Goal: Communication & Community: Answer question/provide support

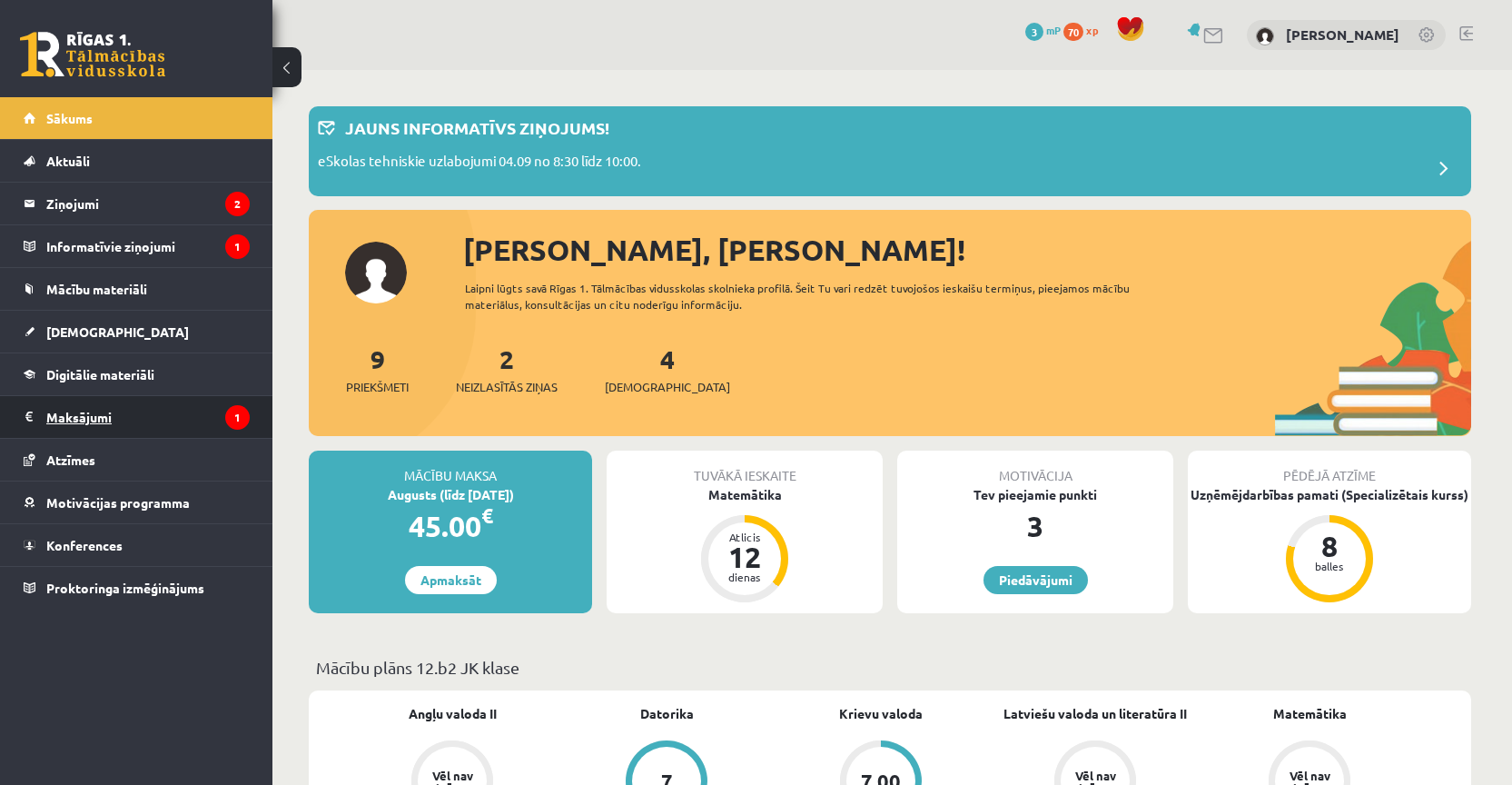
click at [150, 417] on legend "Maksājumi 1" at bounding box center [148, 417] width 204 height 42
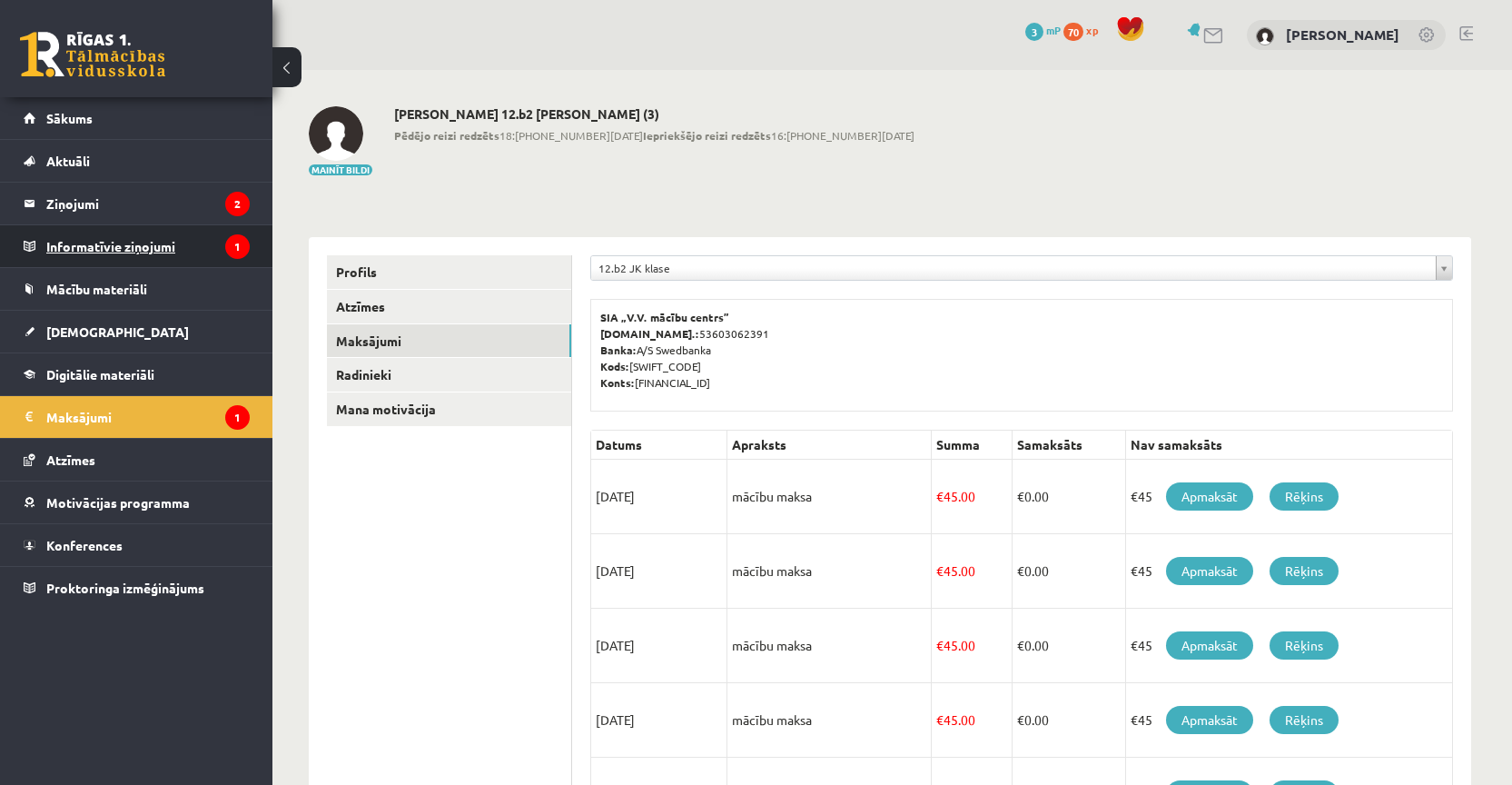
click at [138, 239] on legend "Informatīvie ziņojumi 1" at bounding box center [148, 246] width 204 height 42
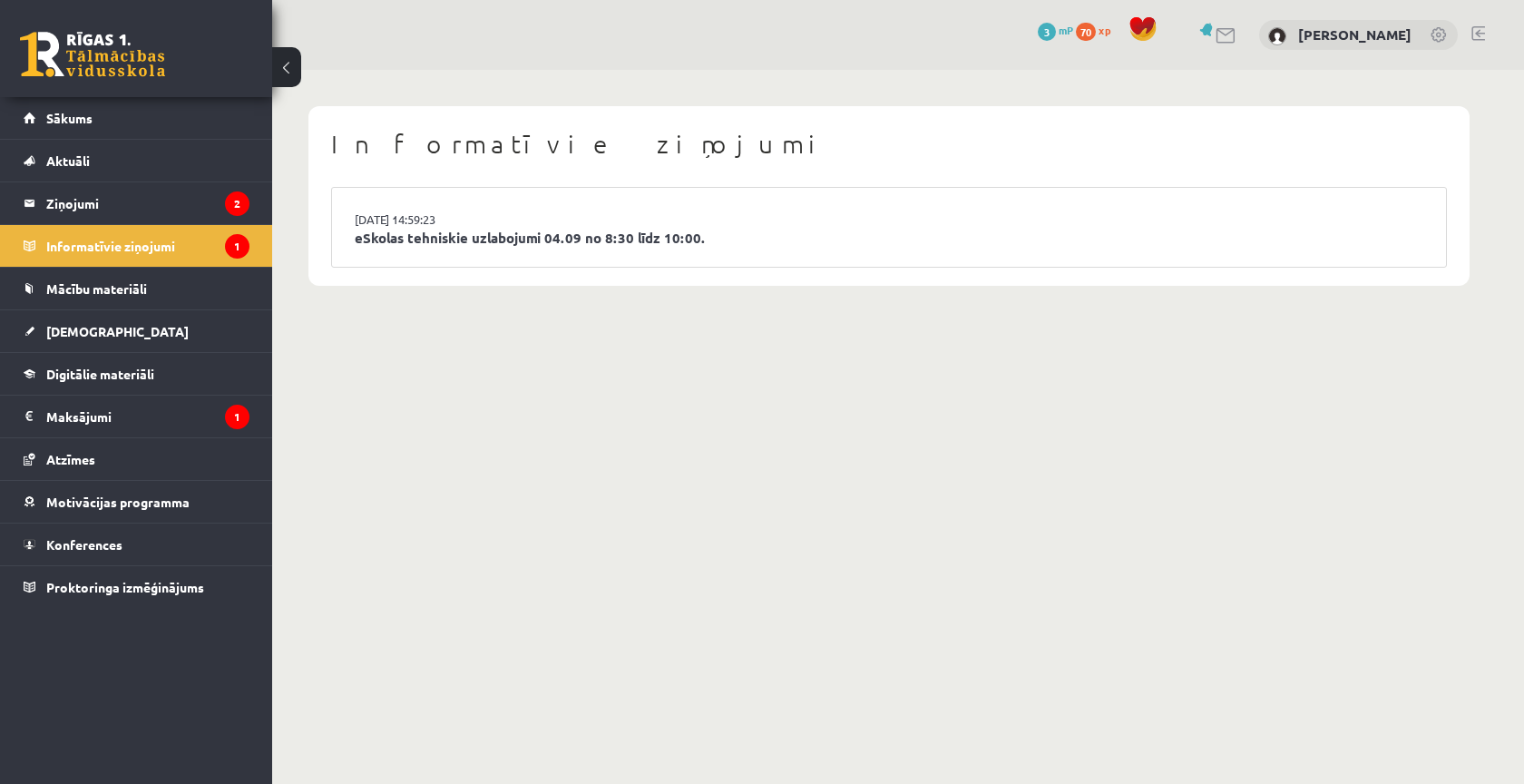
click at [468, 247] on li "03.09.2025 14:59:23 eSkolas tehniskie uzlabojumi 04.09 no 8:30 līdz 10:00." at bounding box center [889, 227] width 1114 height 79
click at [475, 241] on link "eSkolas tehniskie uzlabojumi 04.09 no 8:30 līdz 10:00." at bounding box center [889, 238] width 1069 height 21
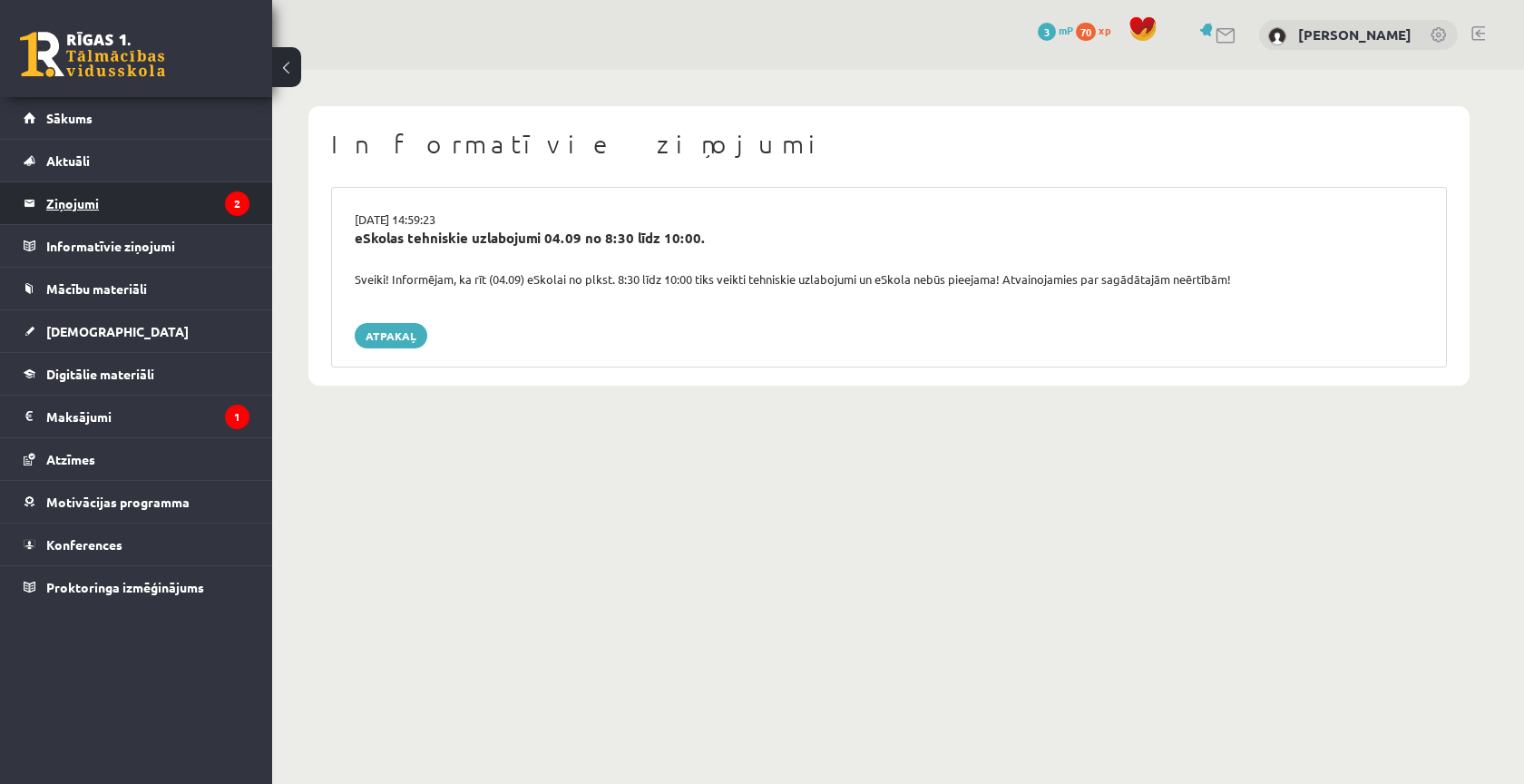
click at [144, 203] on legend "Ziņojumi 2" at bounding box center [148, 203] width 204 height 42
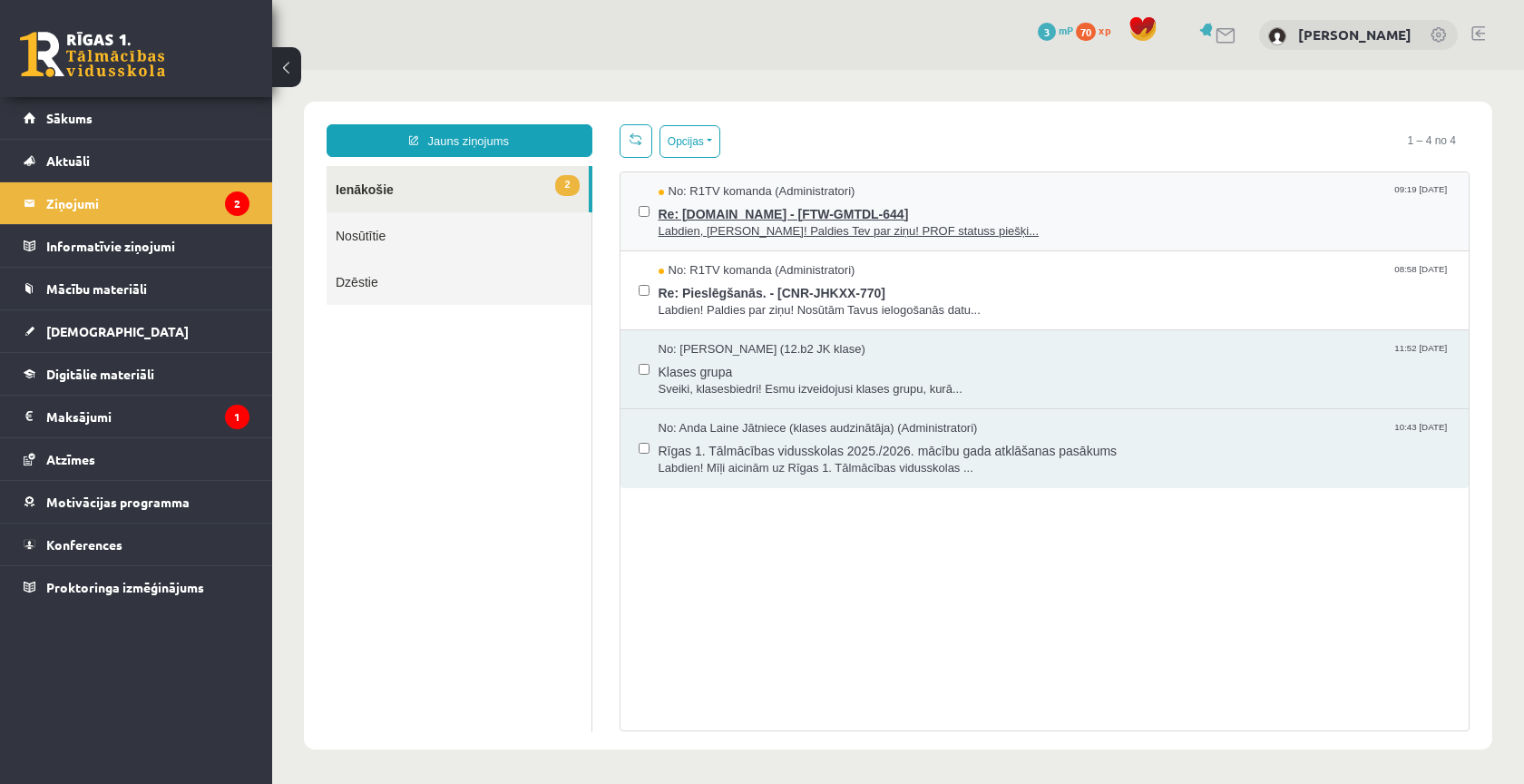
click at [1087, 230] on span "Labdien, Elizabete! Paldies Tev par ziņu! PROF statuss piešķi..." at bounding box center [1055, 232] width 793 height 18
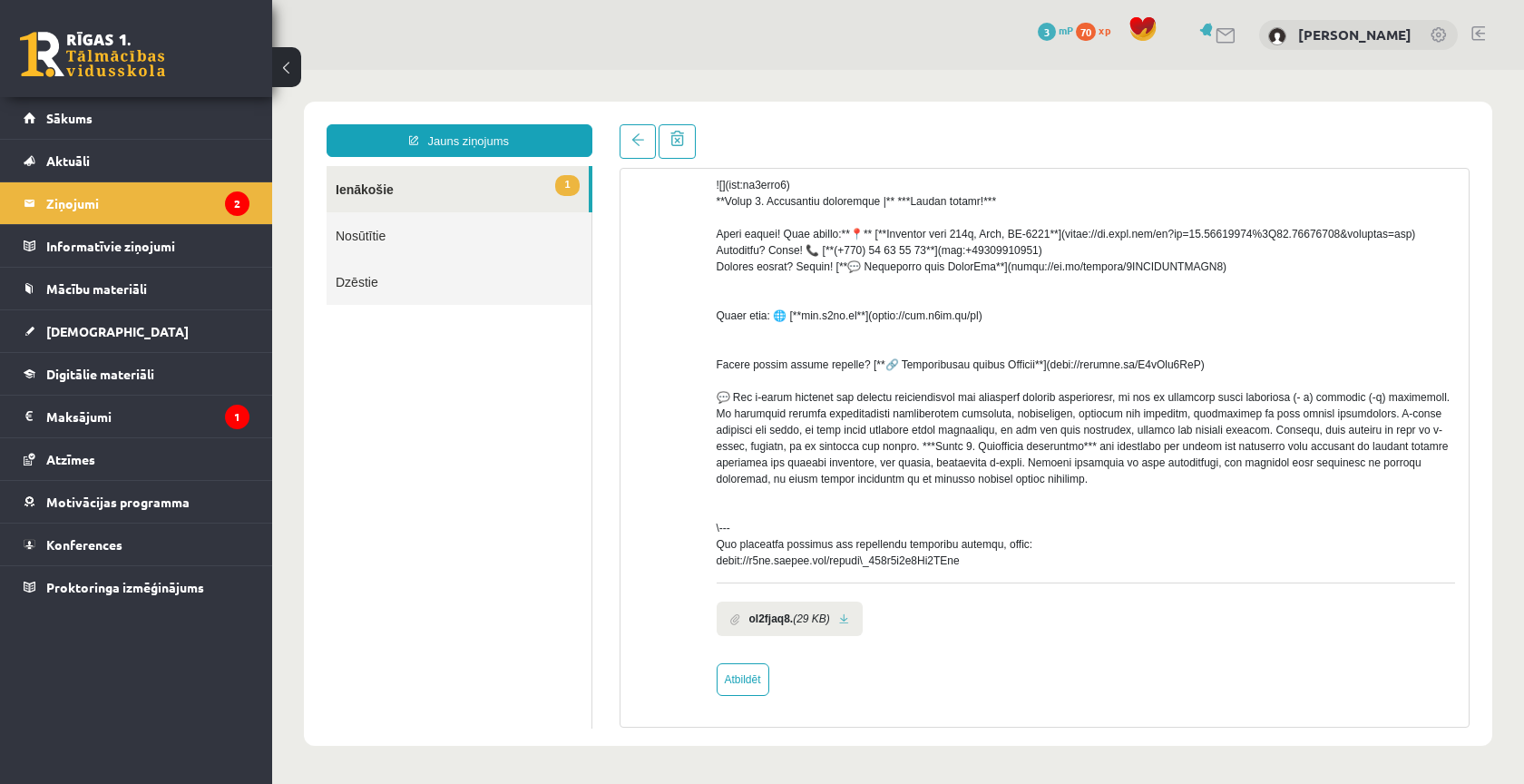
scroll to position [434, 0]
click at [395, 187] on link "1 Ienākošie" at bounding box center [458, 189] width 262 height 46
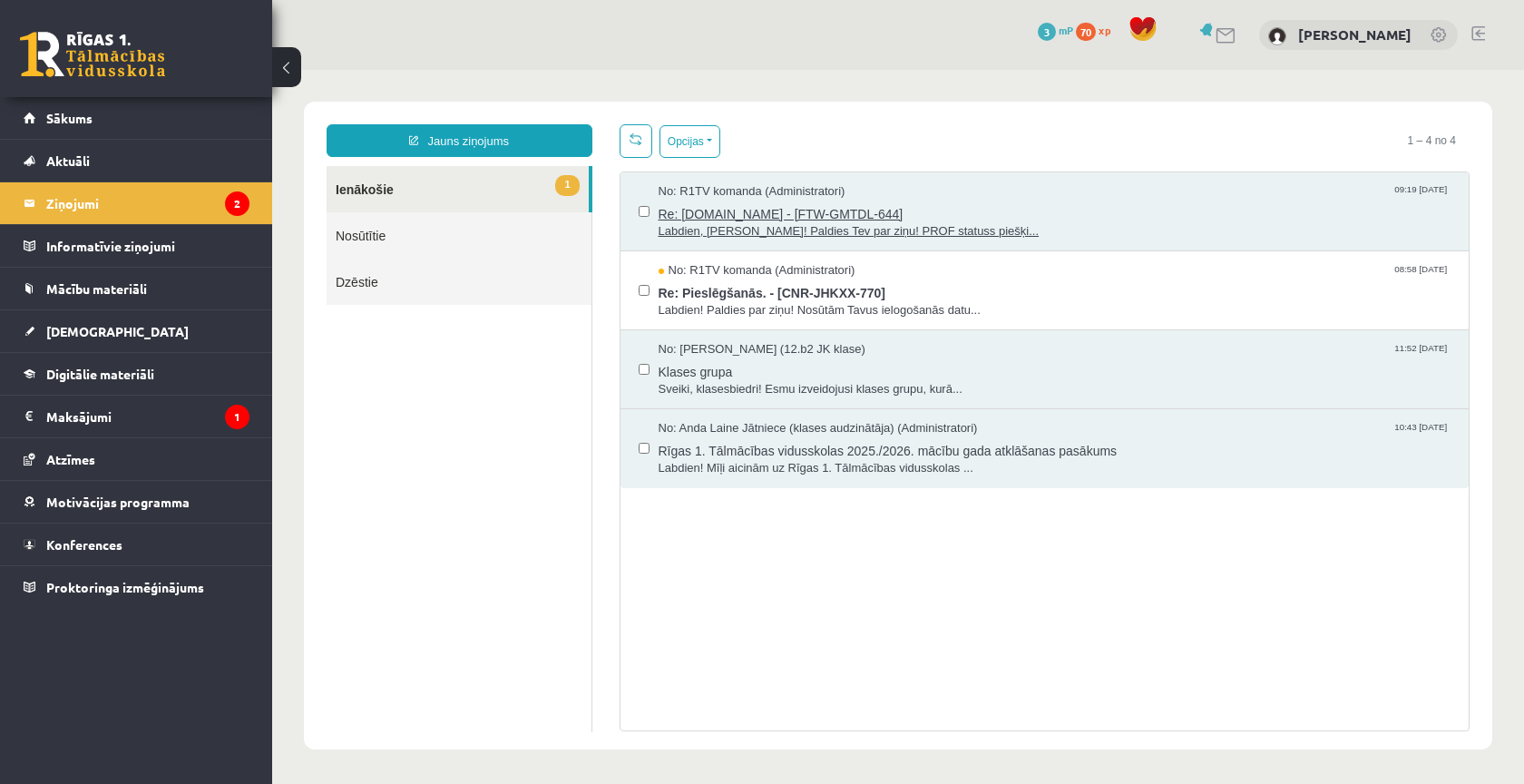
scroll to position [0, 0]
click at [982, 292] on span "Re: Pieslēgšanās. - [CNR-JHKXX-770]" at bounding box center [1055, 291] width 793 height 23
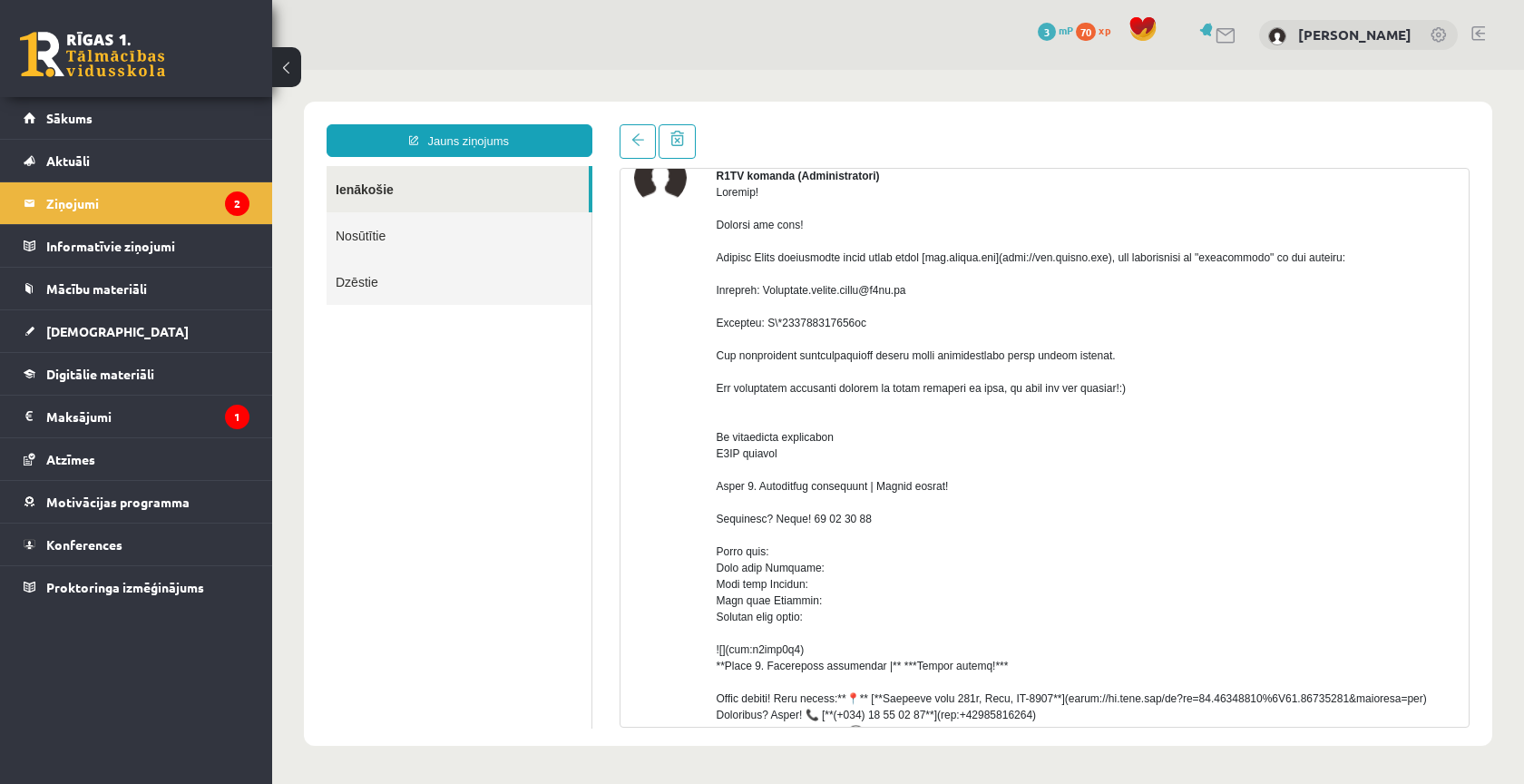
scroll to position [115, 0]
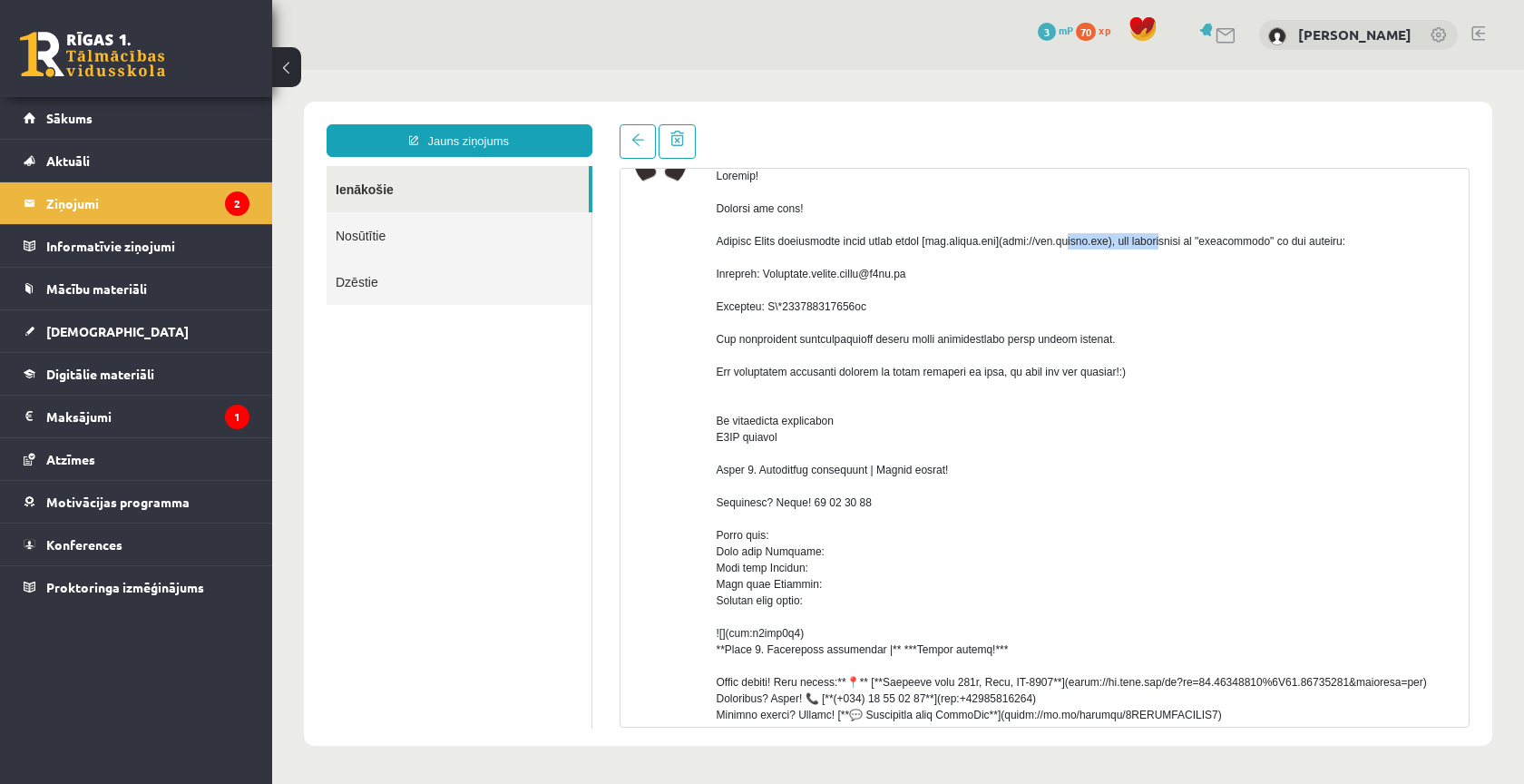
drag, startPoint x: 1160, startPoint y: 258, endPoint x: 1049, endPoint y: 256, distance: 111.0
click at [1049, 256] on div at bounding box center [1086, 592] width 740 height 850
copy div "http://www.office.com"
drag, startPoint x: 774, startPoint y: 324, endPoint x: 886, endPoint y: 321, distance: 112.0
click at [886, 321] on div at bounding box center [1086, 592] width 740 height 850
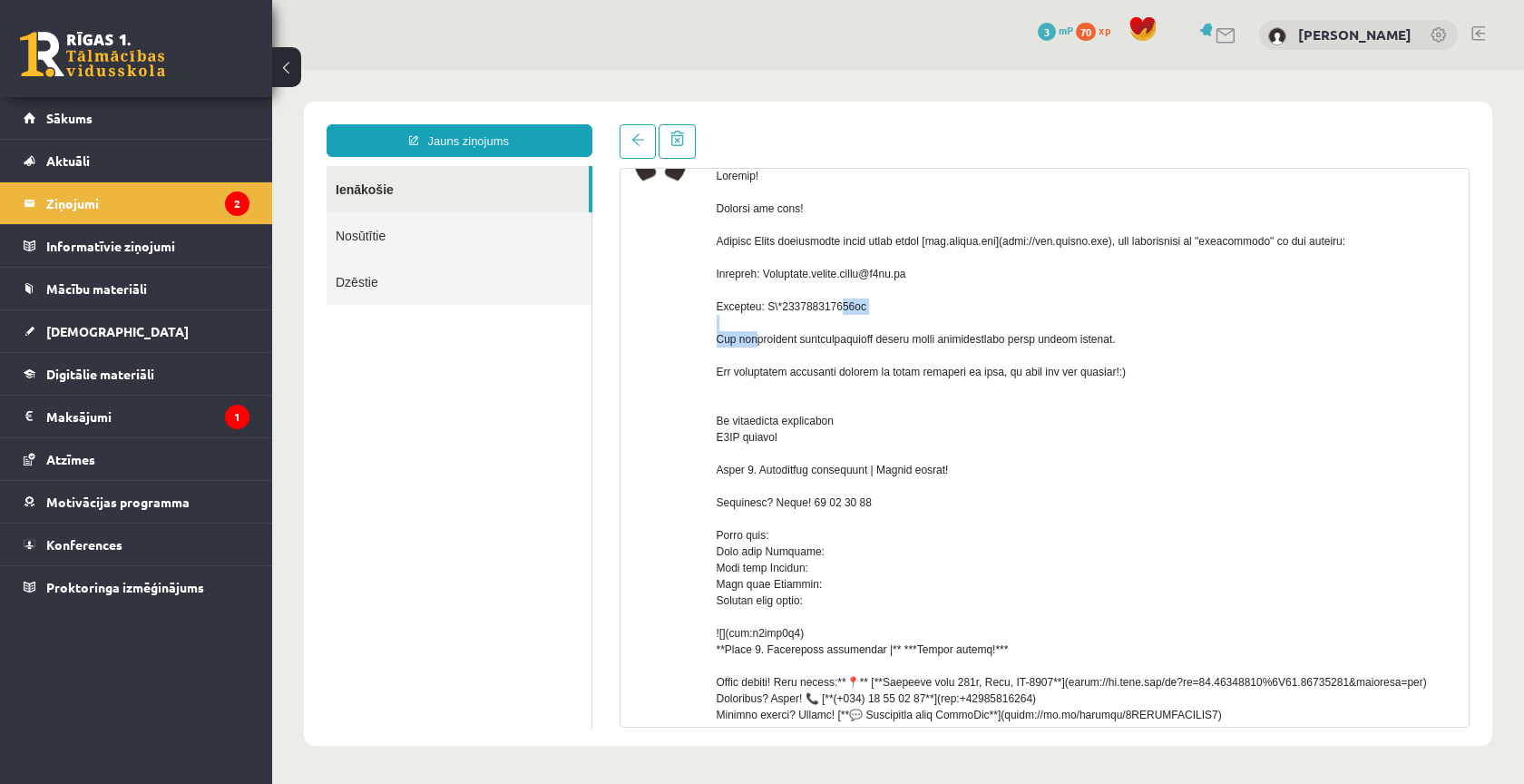
copy div "J\*499299591703us"
click at [882, 341] on div at bounding box center [1086, 592] width 740 height 850
drag, startPoint x: 769, startPoint y: 322, endPoint x: 823, endPoint y: 320, distance: 54.0
click at [823, 320] on div at bounding box center [1086, 592] width 740 height 850
click at [807, 349] on div at bounding box center [1086, 592] width 740 height 850
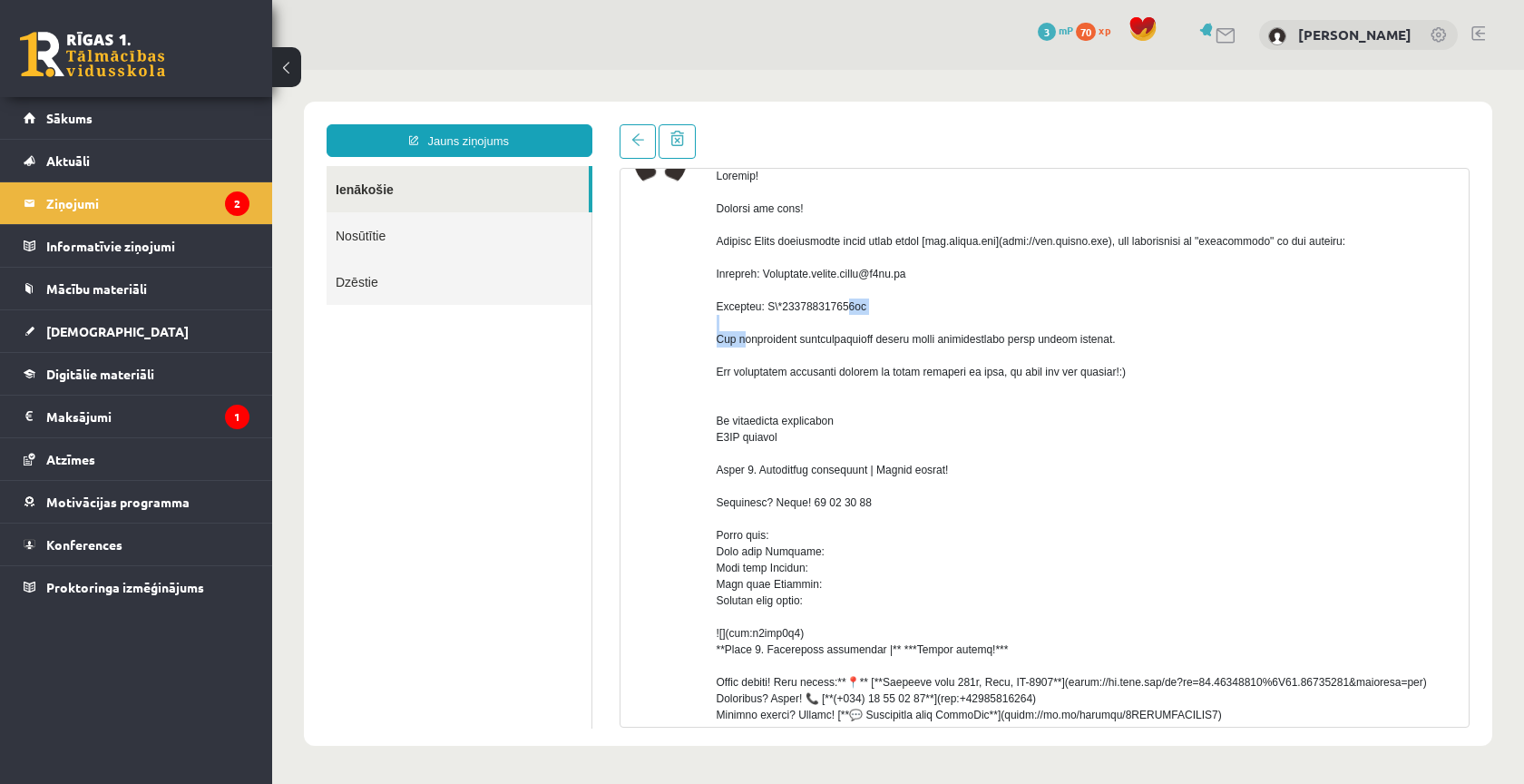
drag, startPoint x: 776, startPoint y: 323, endPoint x: 867, endPoint y: 321, distance: 91.0
click at [867, 321] on div at bounding box center [1086, 592] width 740 height 850
click at [955, 308] on div at bounding box center [1086, 592] width 740 height 850
drag, startPoint x: 787, startPoint y: 323, endPoint x: 867, endPoint y: 328, distance: 80.2
click at [867, 328] on div at bounding box center [1086, 592] width 740 height 850
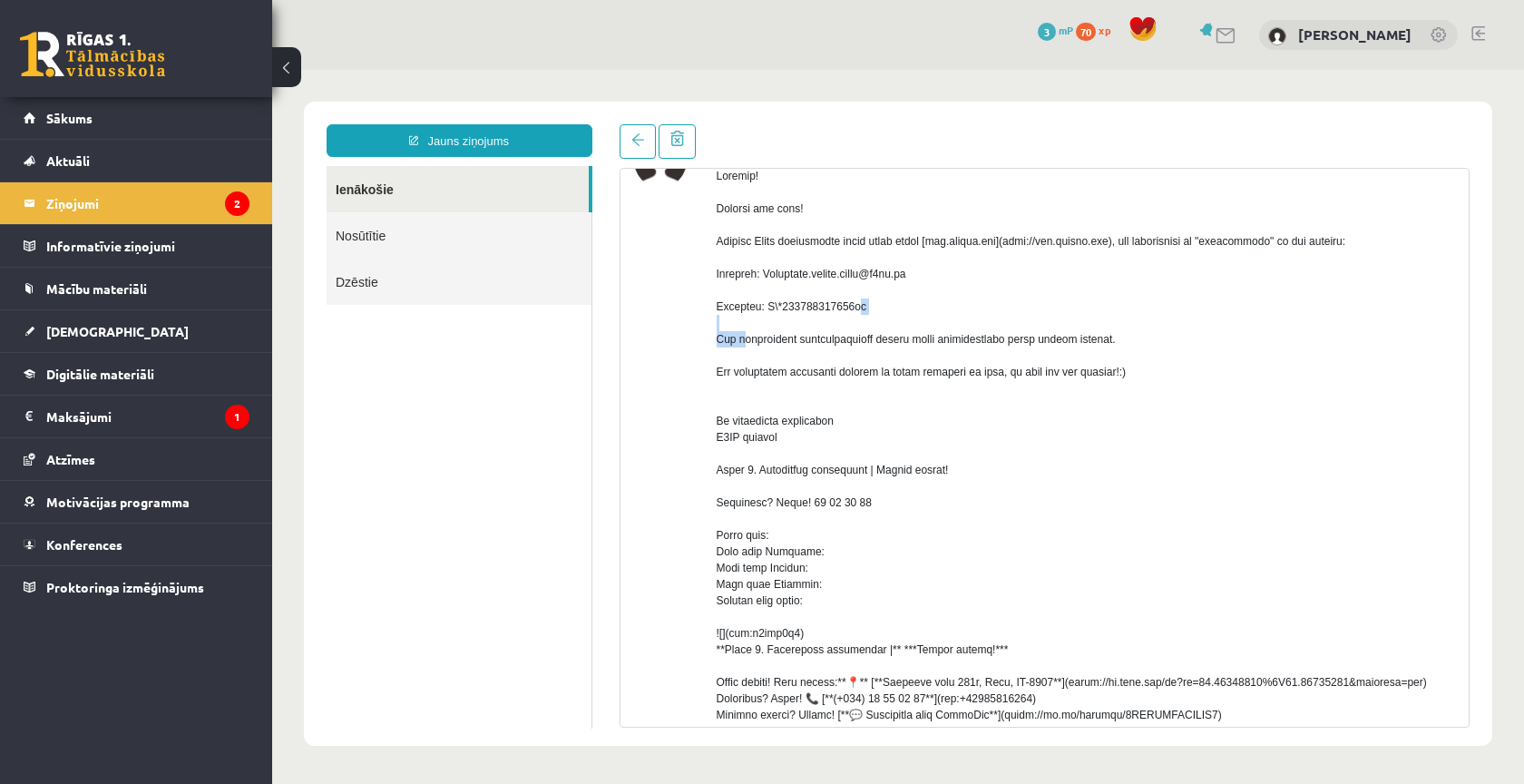
copy div "499299591703"
drag, startPoint x: 775, startPoint y: 321, endPoint x: 880, endPoint y: 325, distance: 105.1
click at [880, 325] on div at bounding box center [1086, 592] width 740 height 850
copy div "\*499299591703us"
drag, startPoint x: 774, startPoint y: 324, endPoint x: 876, endPoint y: 320, distance: 102.1
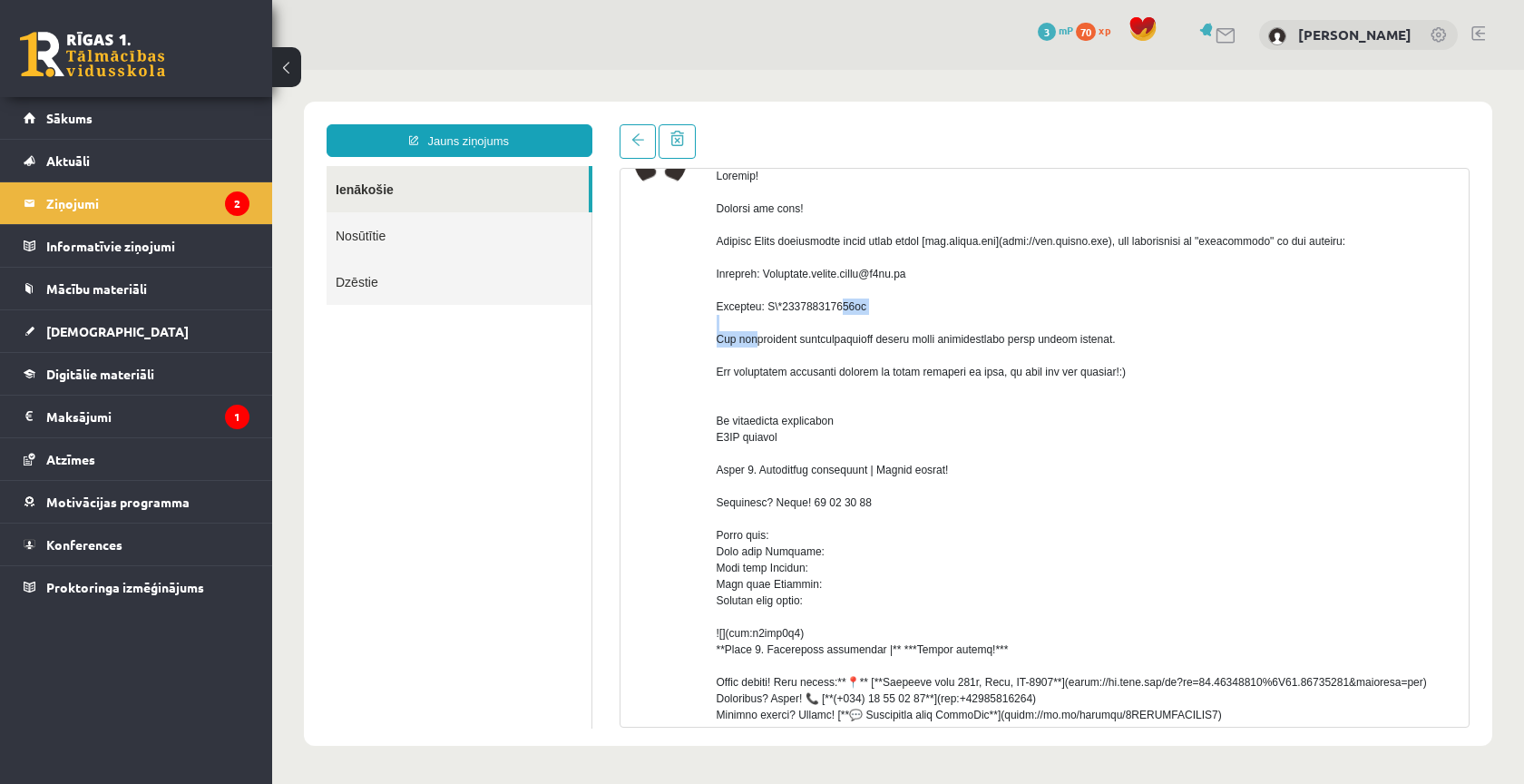
click at [876, 320] on div at bounding box center [1086, 592] width 740 height 850
copy div "J\*499299591703us"
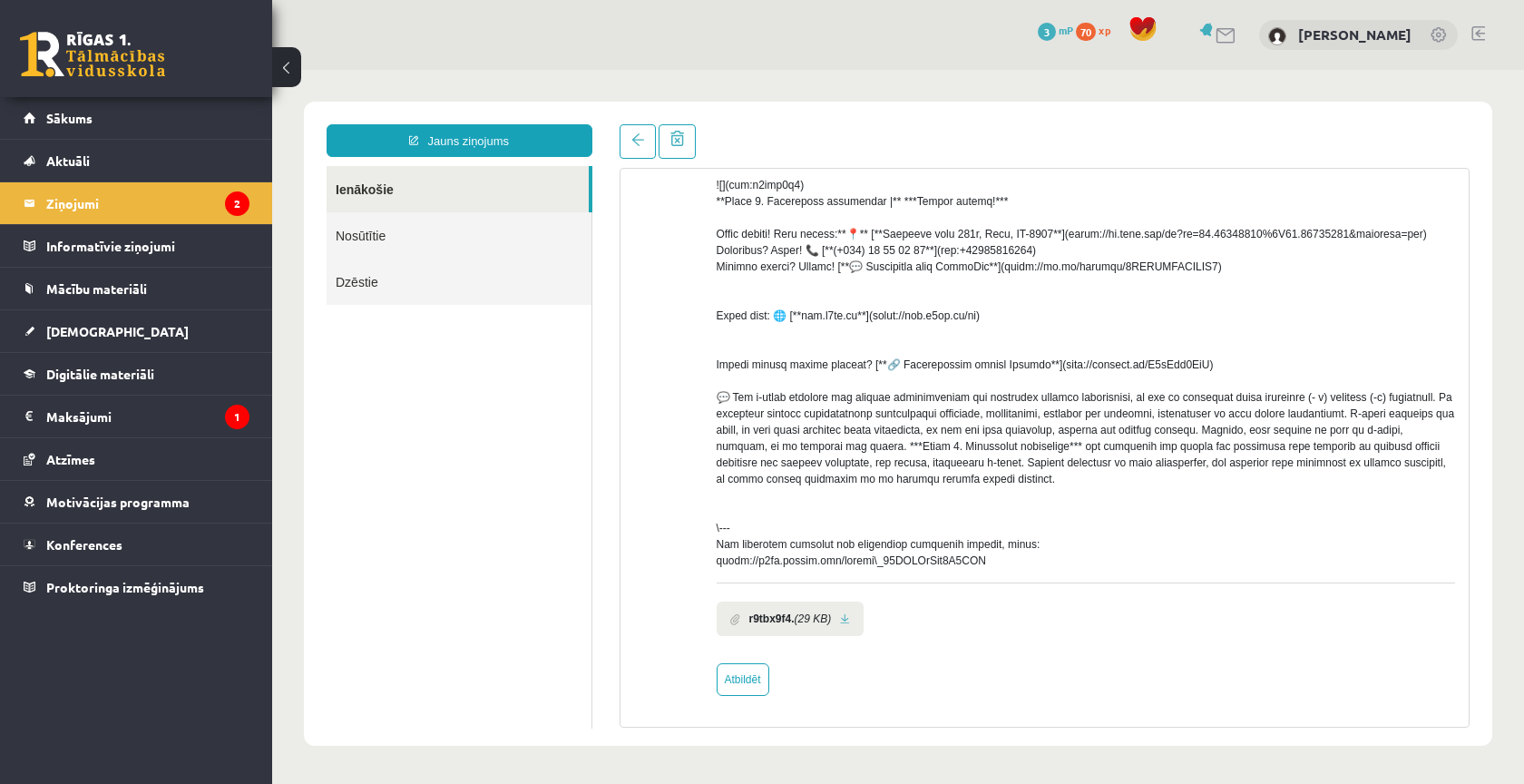
scroll to position [596, 0]
click at [851, 616] on link at bounding box center [845, 620] width 10 height 12
click at [748, 685] on link "Atbildēt" at bounding box center [743, 679] width 53 height 32
type input "**********"
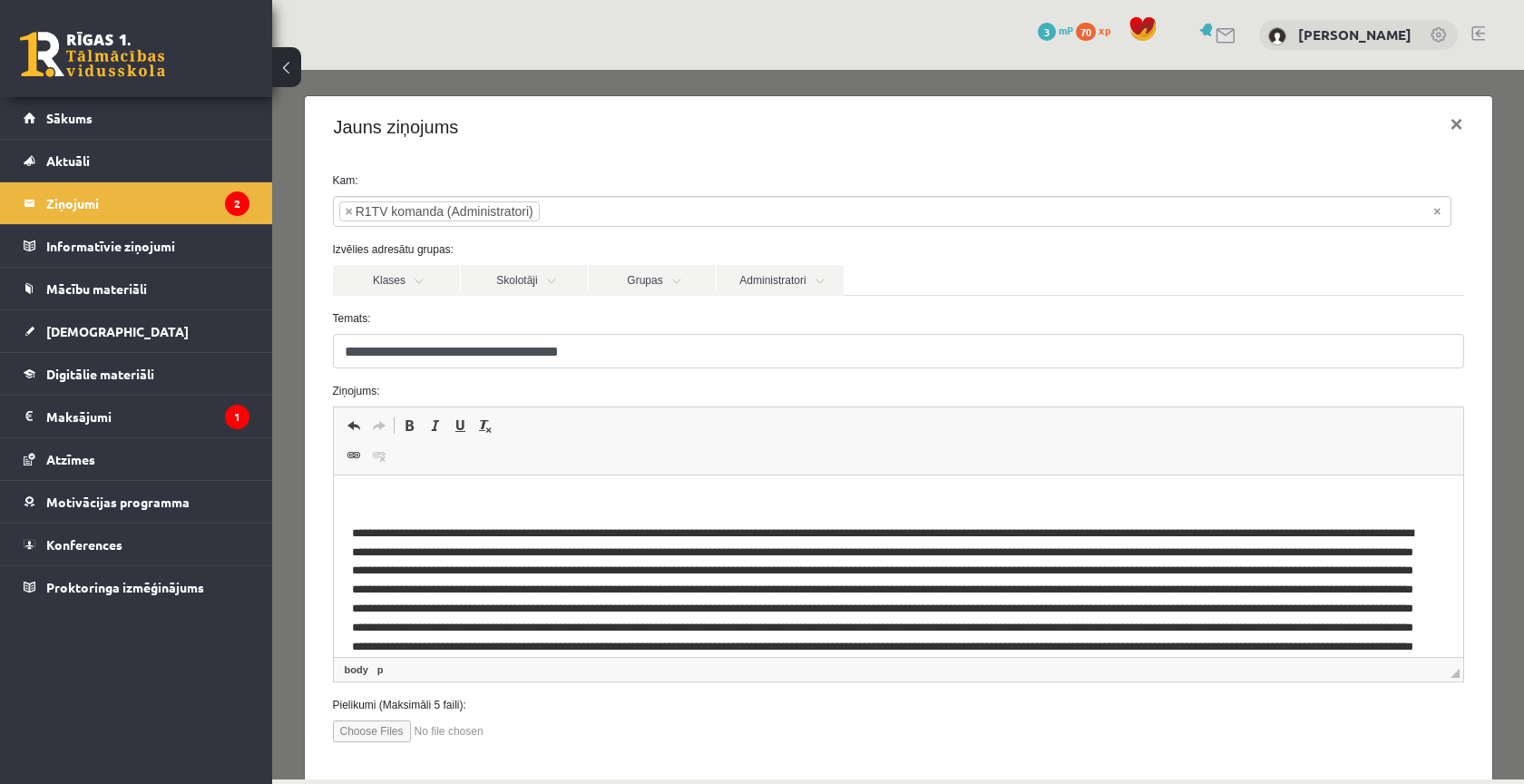
click at [474, 495] on p "Bagātinātā teksta redaktors, wiswyg-editor-47024837934300-1756990605-415" at bounding box center [898, 502] width 1093 height 19
click at [747, 505] on p "**********" at bounding box center [885, 502] width 1067 height 19
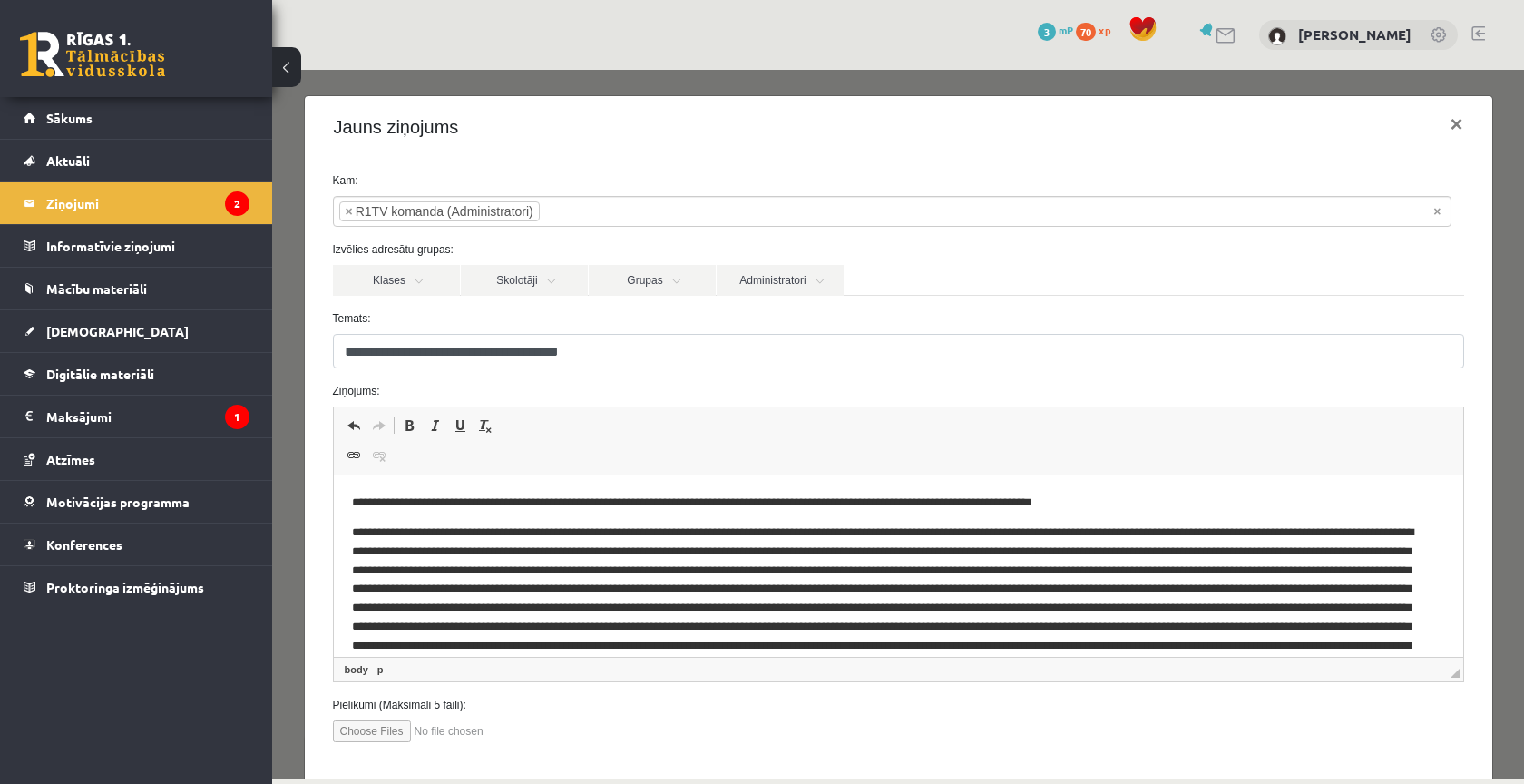
click at [1019, 505] on p "**********" at bounding box center [885, 502] width 1067 height 19
click at [1023, 509] on p "**********" at bounding box center [885, 502] width 1067 height 19
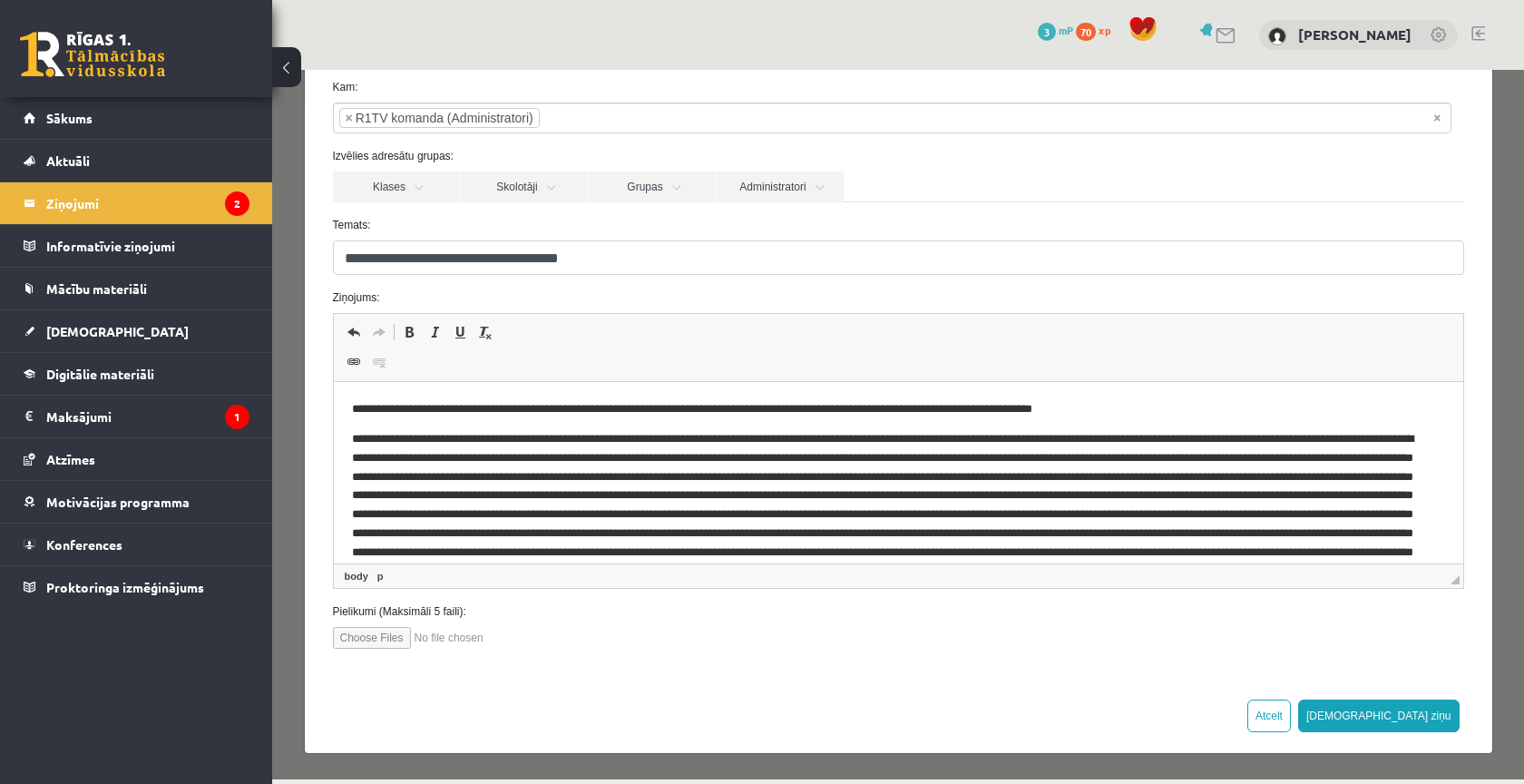
scroll to position [93, 0]
click at [1420, 714] on button "Sūtīt ziņu" at bounding box center [1379, 716] width 162 height 32
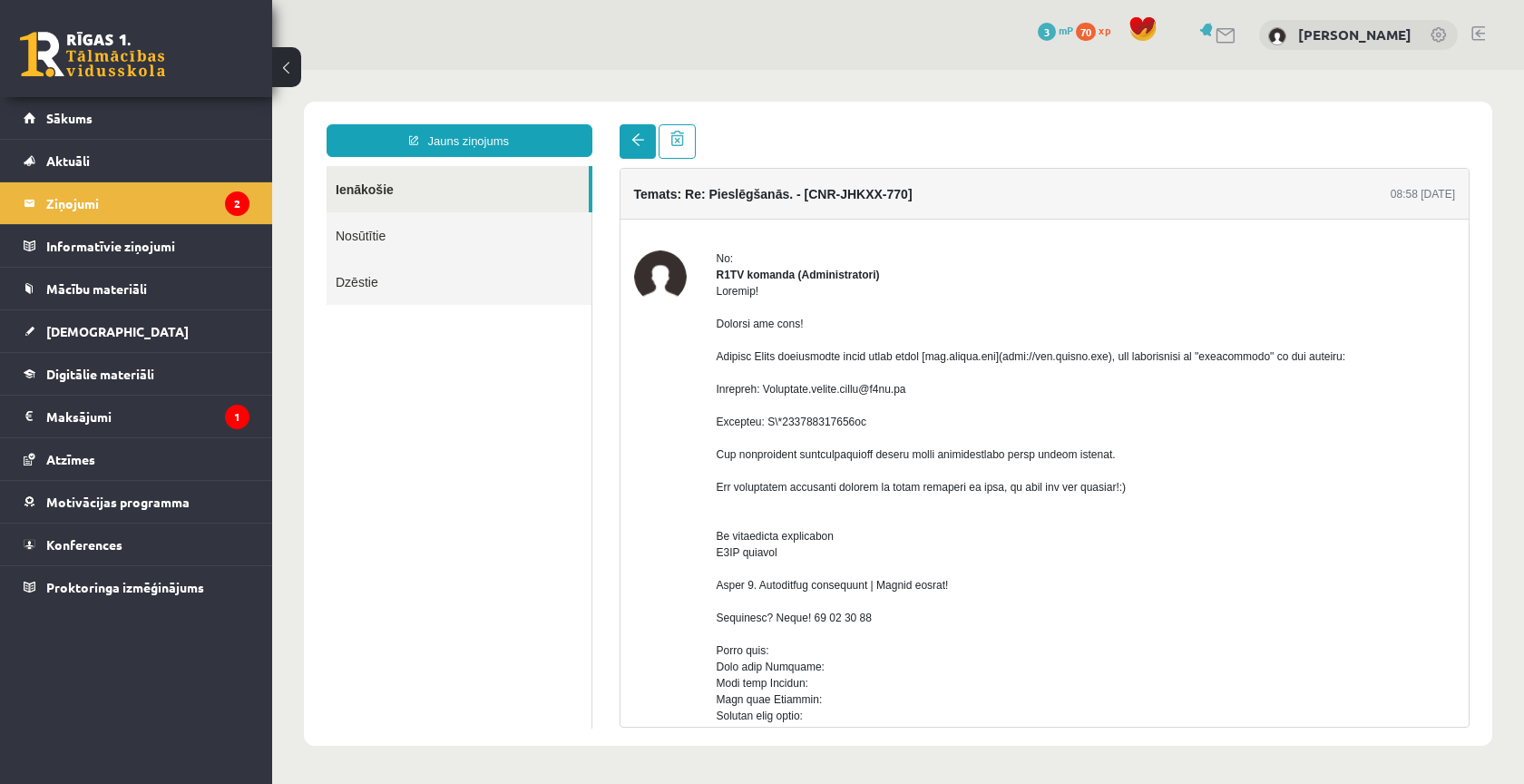
scroll to position [0, 0]
click at [636, 132] on link at bounding box center [637, 141] width 36 height 34
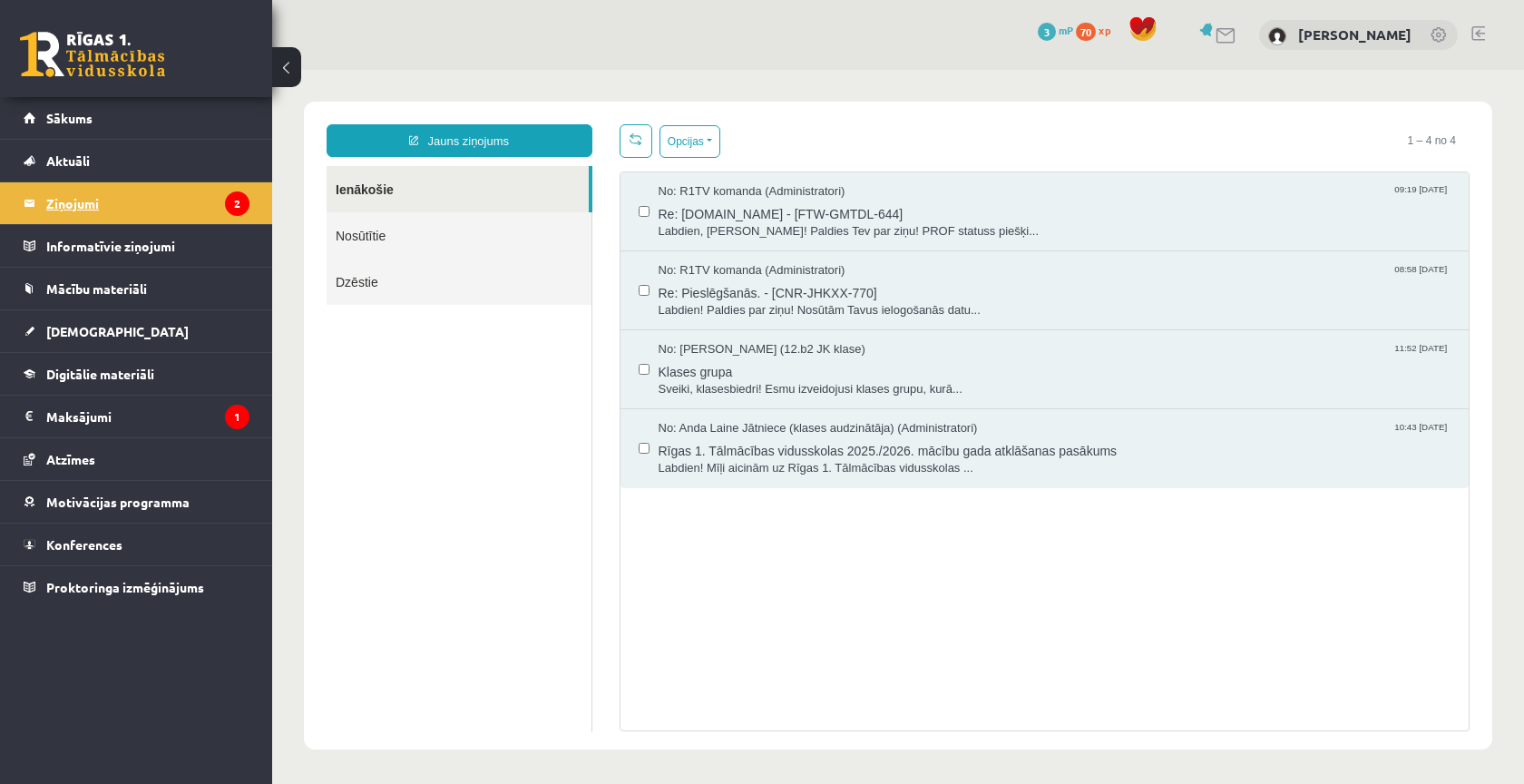
click at [240, 214] on icon "2" at bounding box center [237, 204] width 24 height 24
click at [67, 118] on span "Sākums" at bounding box center [69, 117] width 46 height 17
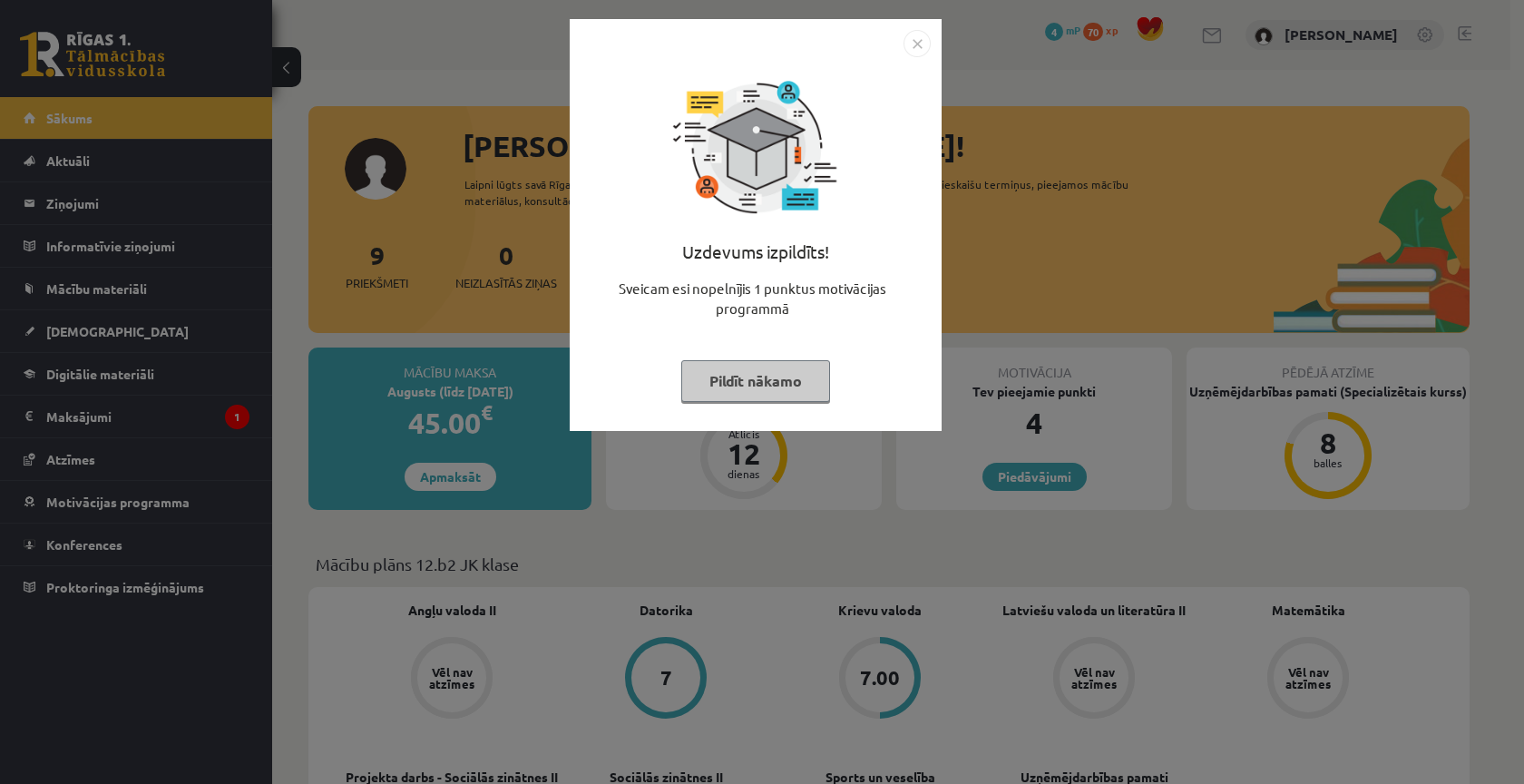
click at [783, 364] on button "Pildīt nākamo" at bounding box center [756, 381] width 149 height 42
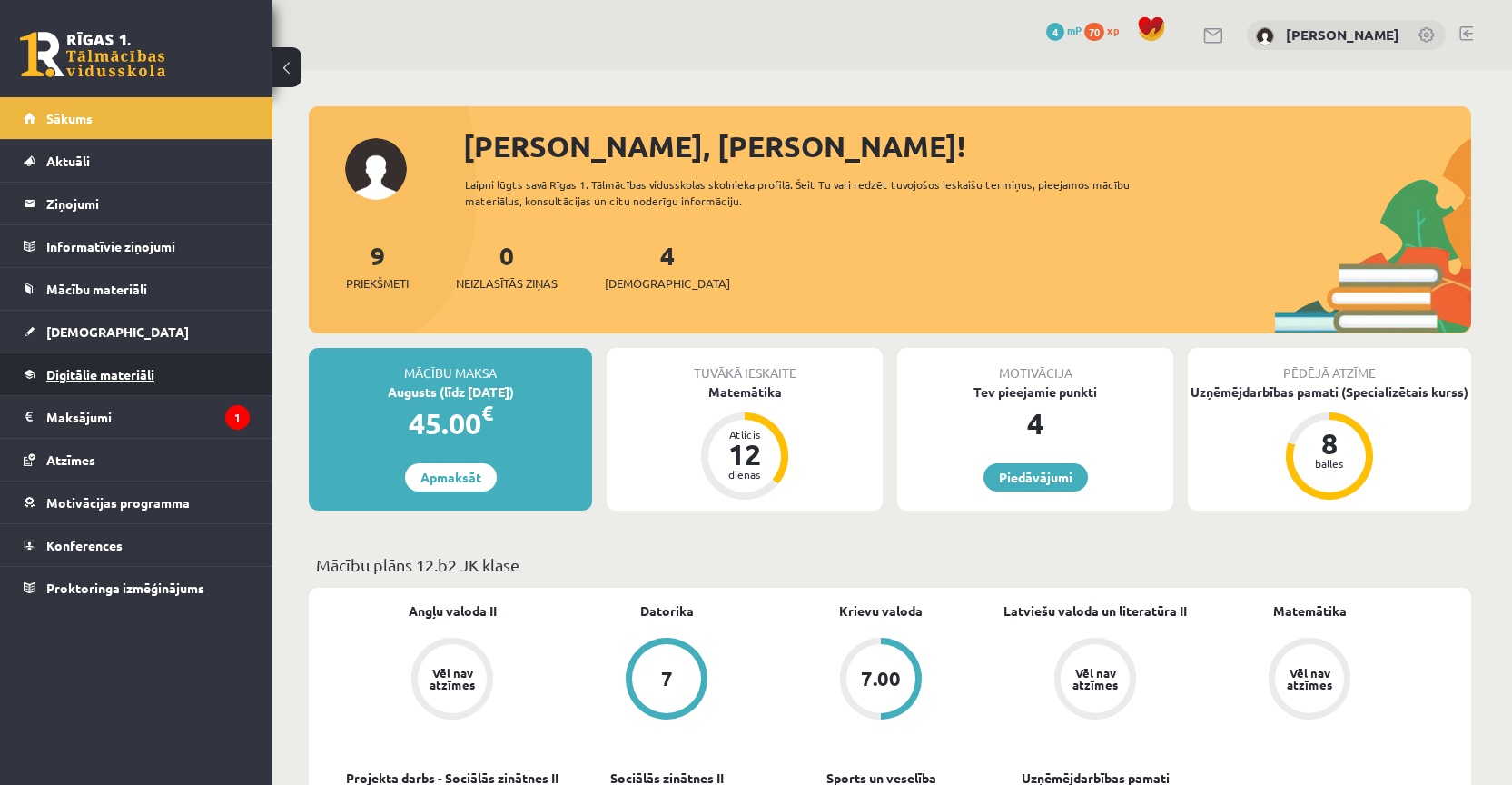
click at [93, 357] on link "Digitālie materiāli" at bounding box center [136, 374] width 226 height 42
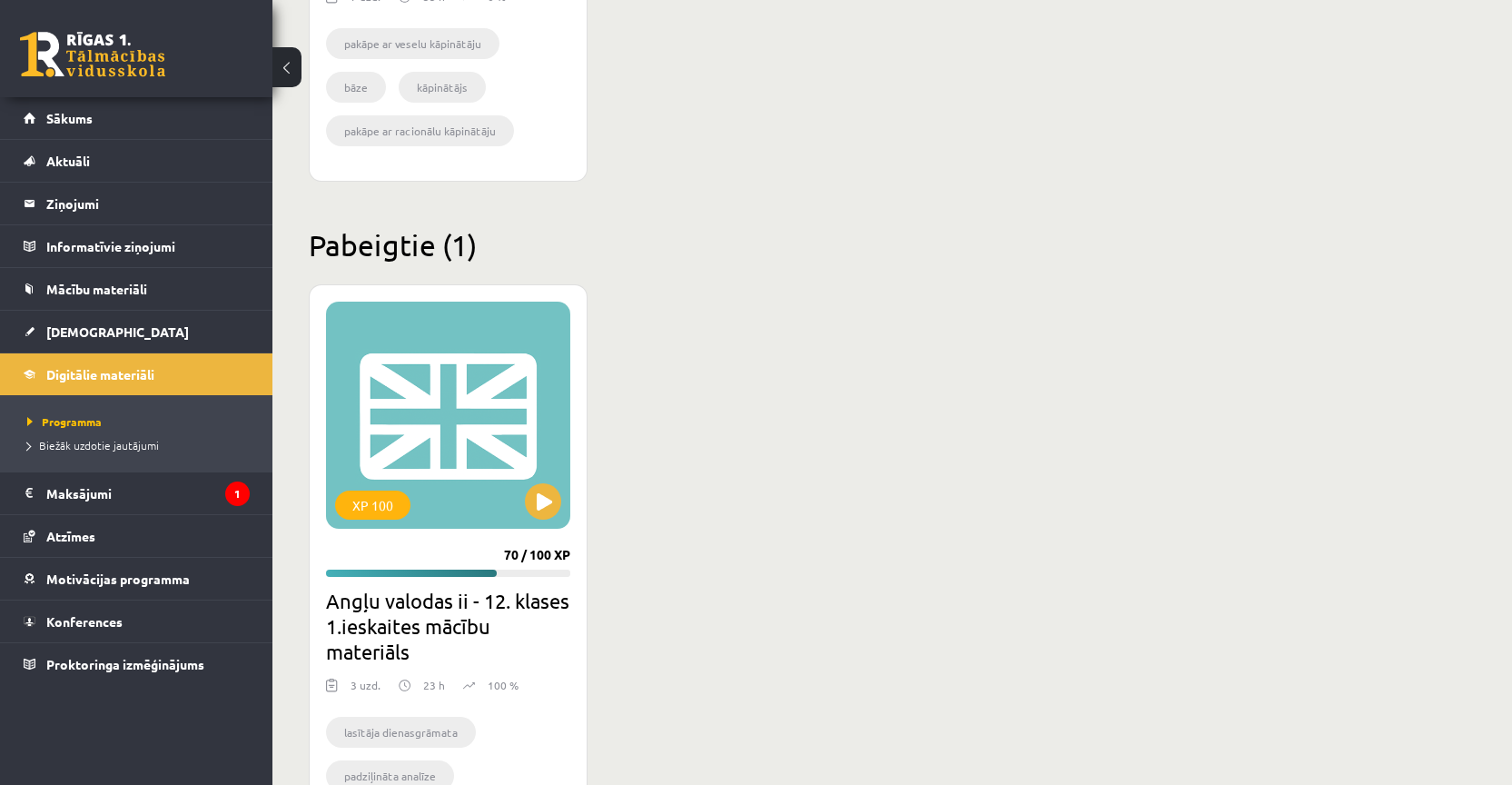
scroll to position [924, 0]
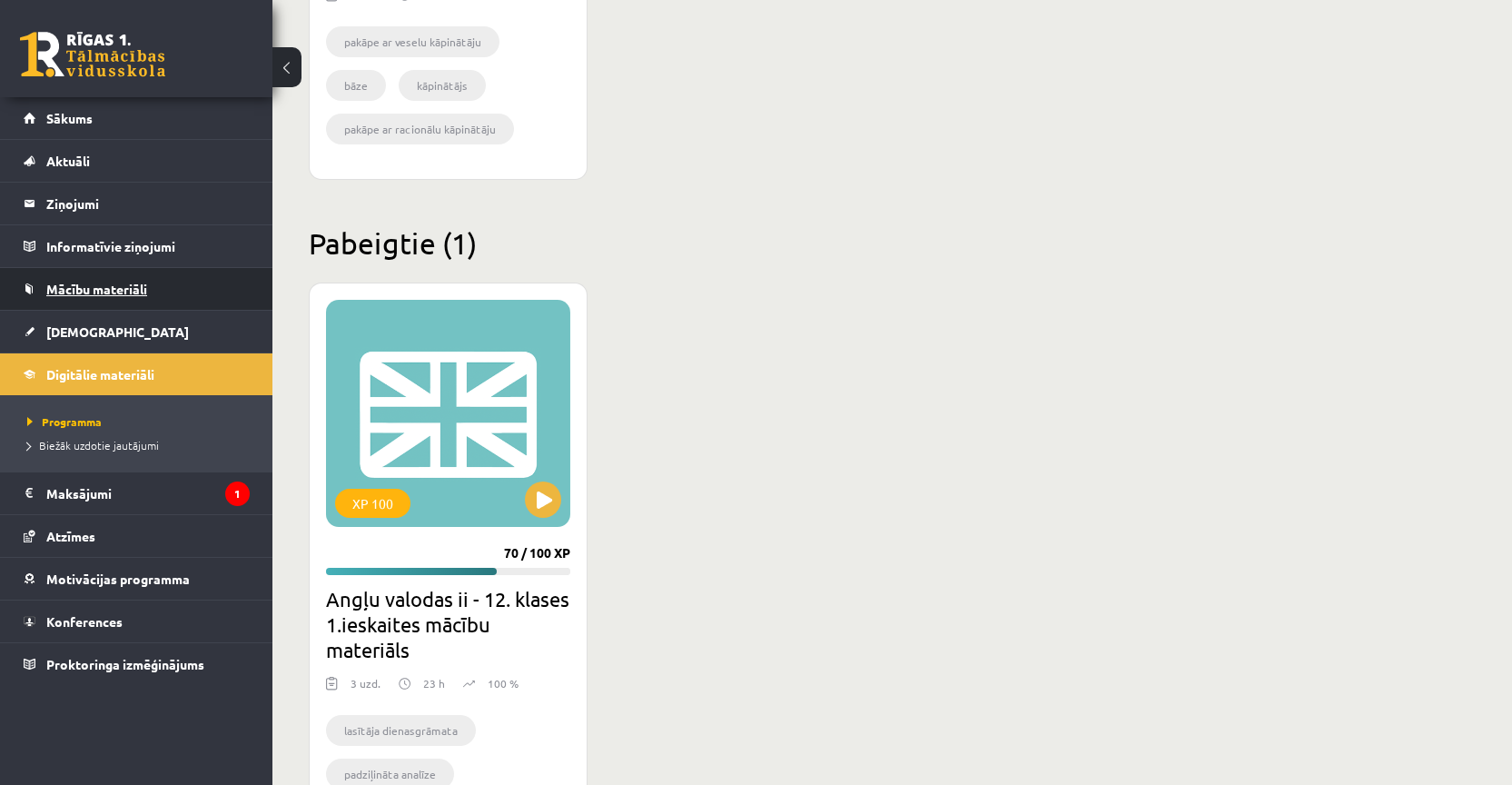
click at [126, 299] on link "Mācību materiāli" at bounding box center [136, 288] width 226 height 42
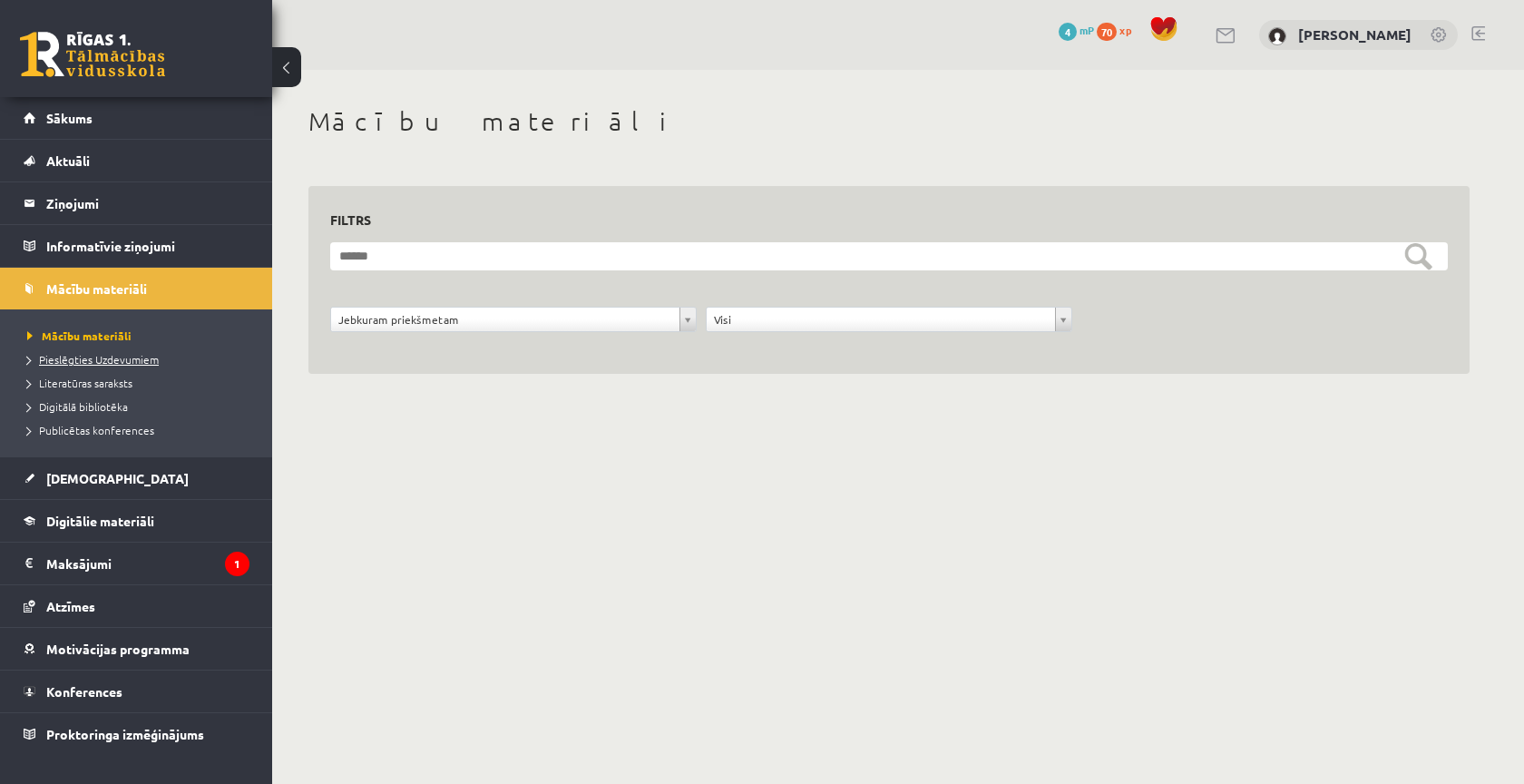
click at [128, 355] on span "Pieslēgties Uzdevumiem" at bounding box center [93, 359] width 131 height 15
click at [74, 118] on span "Sākums" at bounding box center [69, 117] width 46 height 17
